Goal: Task Accomplishment & Management: Manage account settings

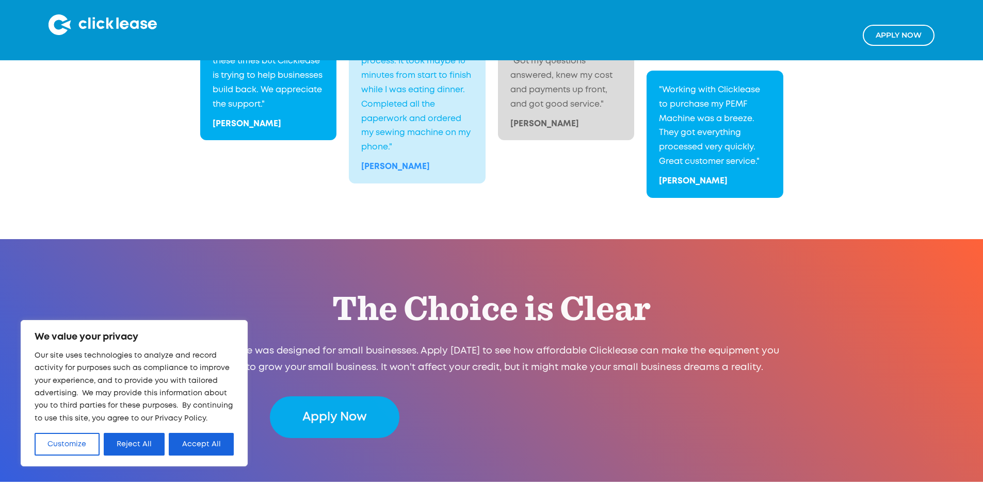
scroll to position [2056, 0]
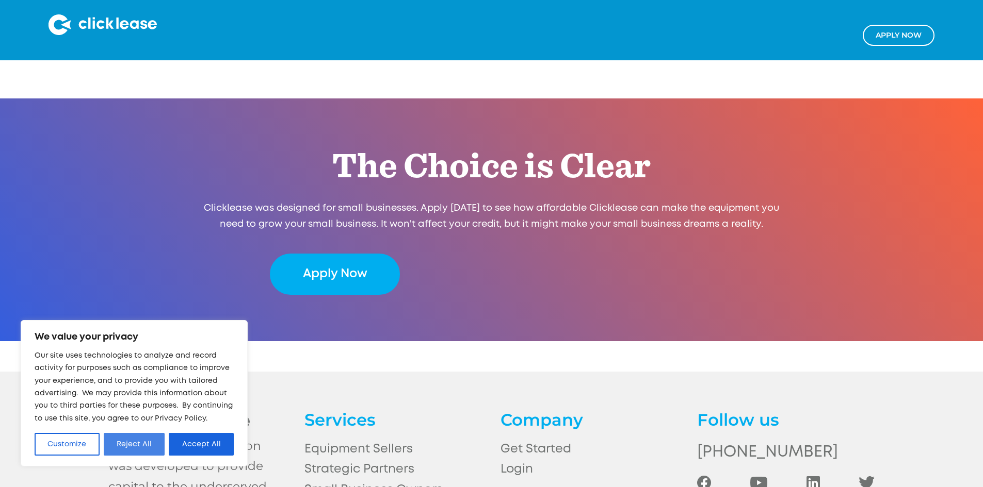
click at [123, 437] on button "Reject All" at bounding box center [134, 444] width 61 height 23
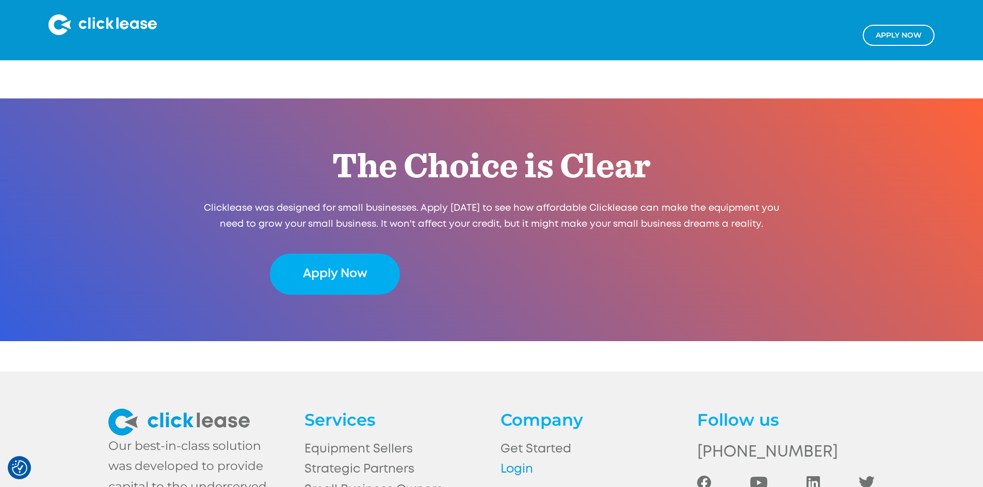
click at [522, 460] on link "Login" at bounding box center [588, 470] width 177 height 20
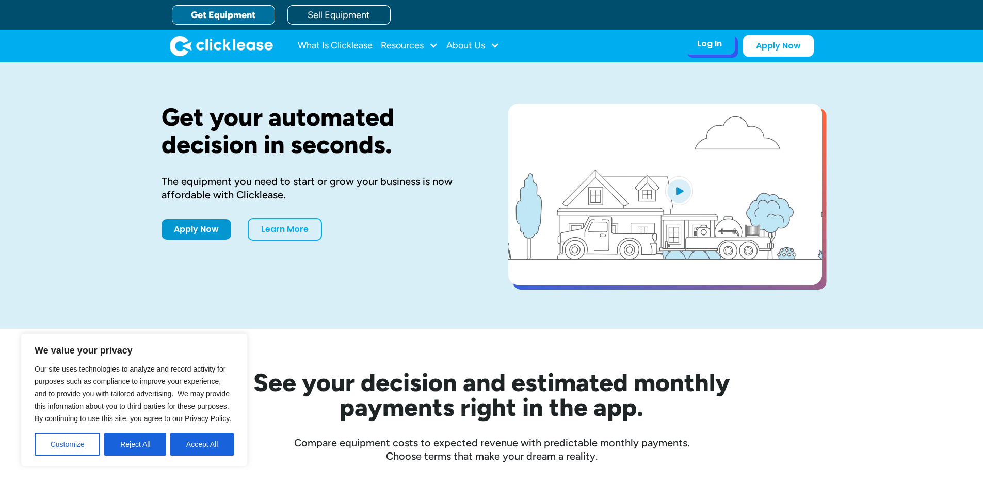
click at [720, 39] on div "Log In" at bounding box center [709, 44] width 25 height 10
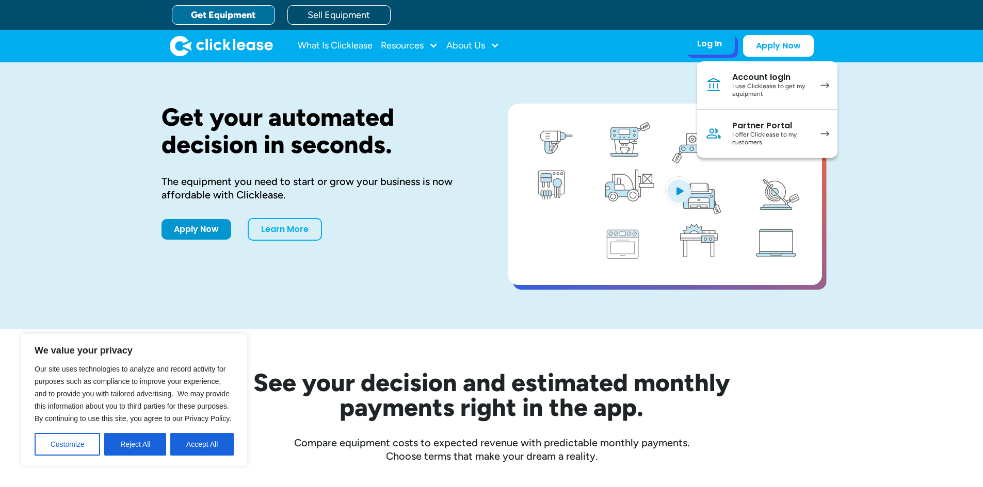
click at [772, 136] on div "I offer Clicklease to my customers." at bounding box center [771, 139] width 78 height 16
